Goal: Check status: Check status

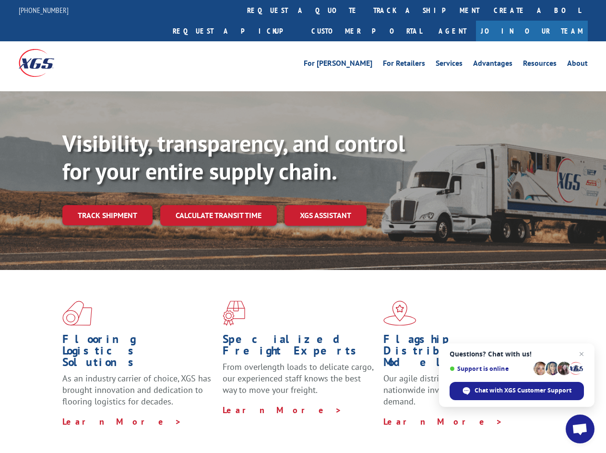
click at [303, 226] on div "Visibility, transparency, and control for your entire supply chain. Track shipm…" at bounding box center [334, 197] width 544 height 134
click at [366, 10] on link "track a shipment" at bounding box center [426, 10] width 120 height 21
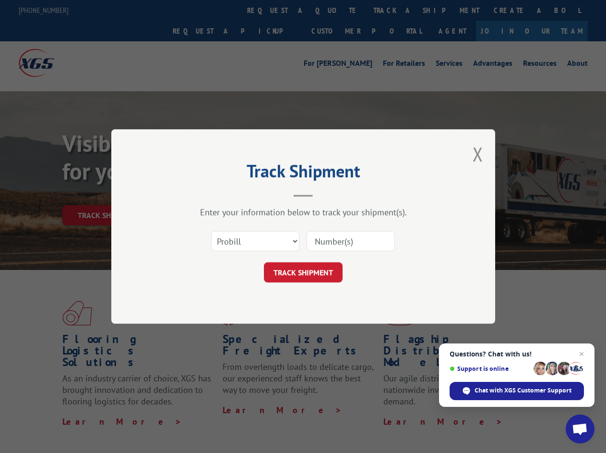
click at [335, 10] on div "Track Shipment Enter your information below to track your shipment(s). Select c…" at bounding box center [303, 226] width 606 height 453
click at [395, 10] on div "Track Shipment Enter your information below to track your shipment(s). Select c…" at bounding box center [303, 226] width 606 height 453
click at [107, 194] on div "Track Shipment Enter your information below to track your shipment(s). Select c…" at bounding box center [303, 226] width 606 height 453
click at [218, 194] on header "Track Shipment" at bounding box center [303, 180] width 288 height 33
click at [326, 194] on header "Track Shipment" at bounding box center [303, 180] width 288 height 33
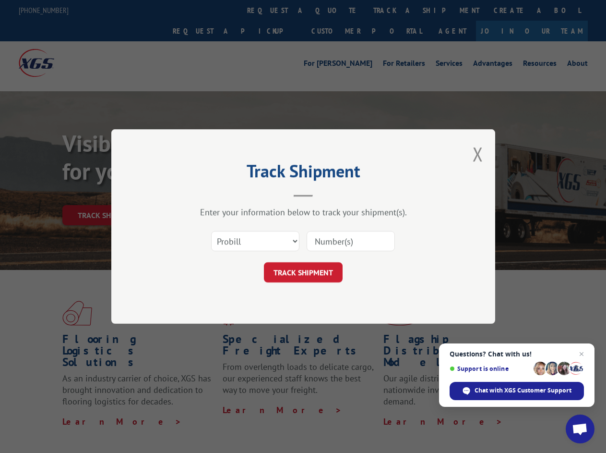
click at [580, 429] on span "Open chat" at bounding box center [580, 429] width 16 height 13
